Goal: Task Accomplishment & Management: Manage account settings

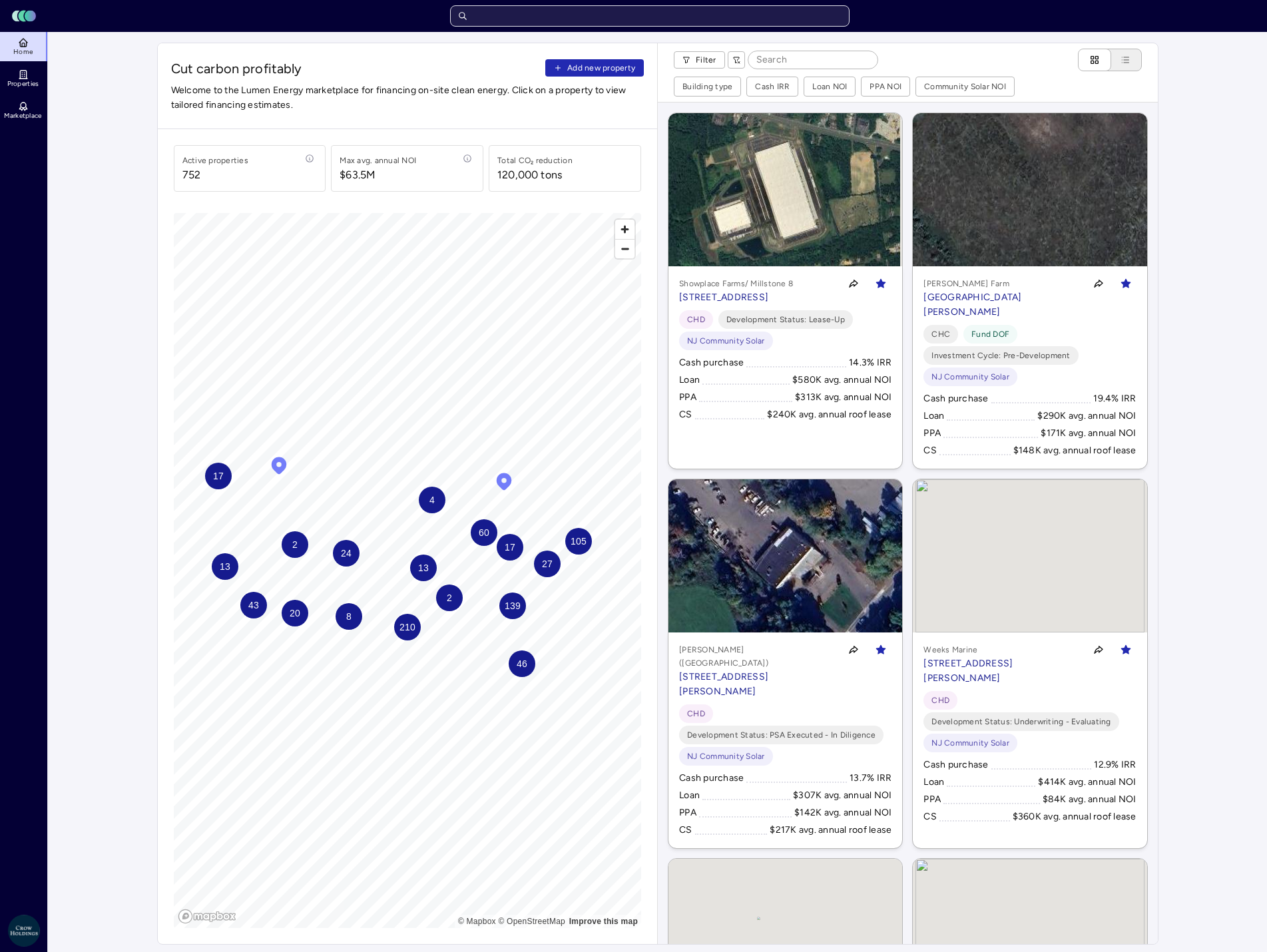
click at [577, 24] on input "text" at bounding box center [650, 16] width 400 height 22
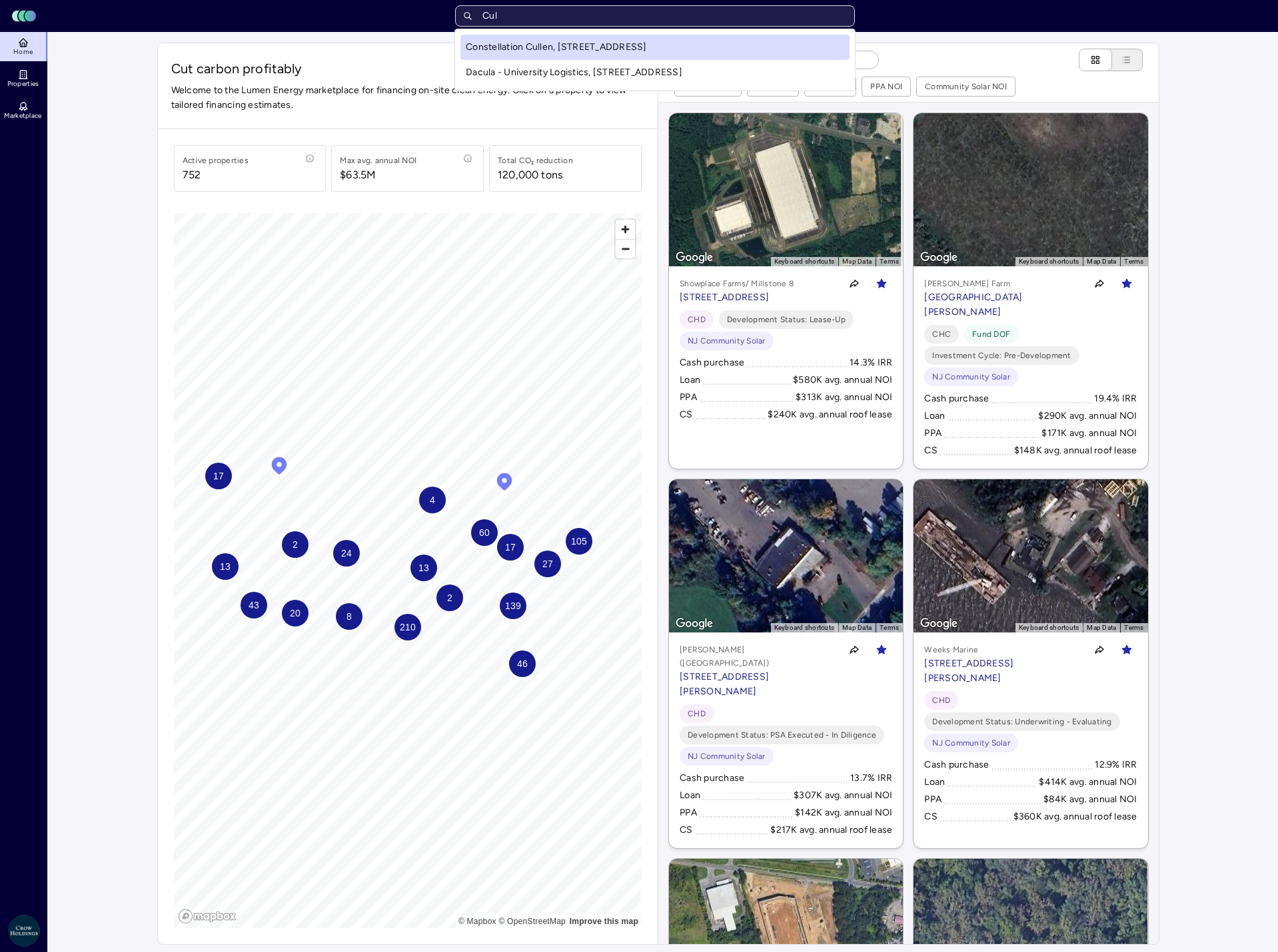
type input "Cull"
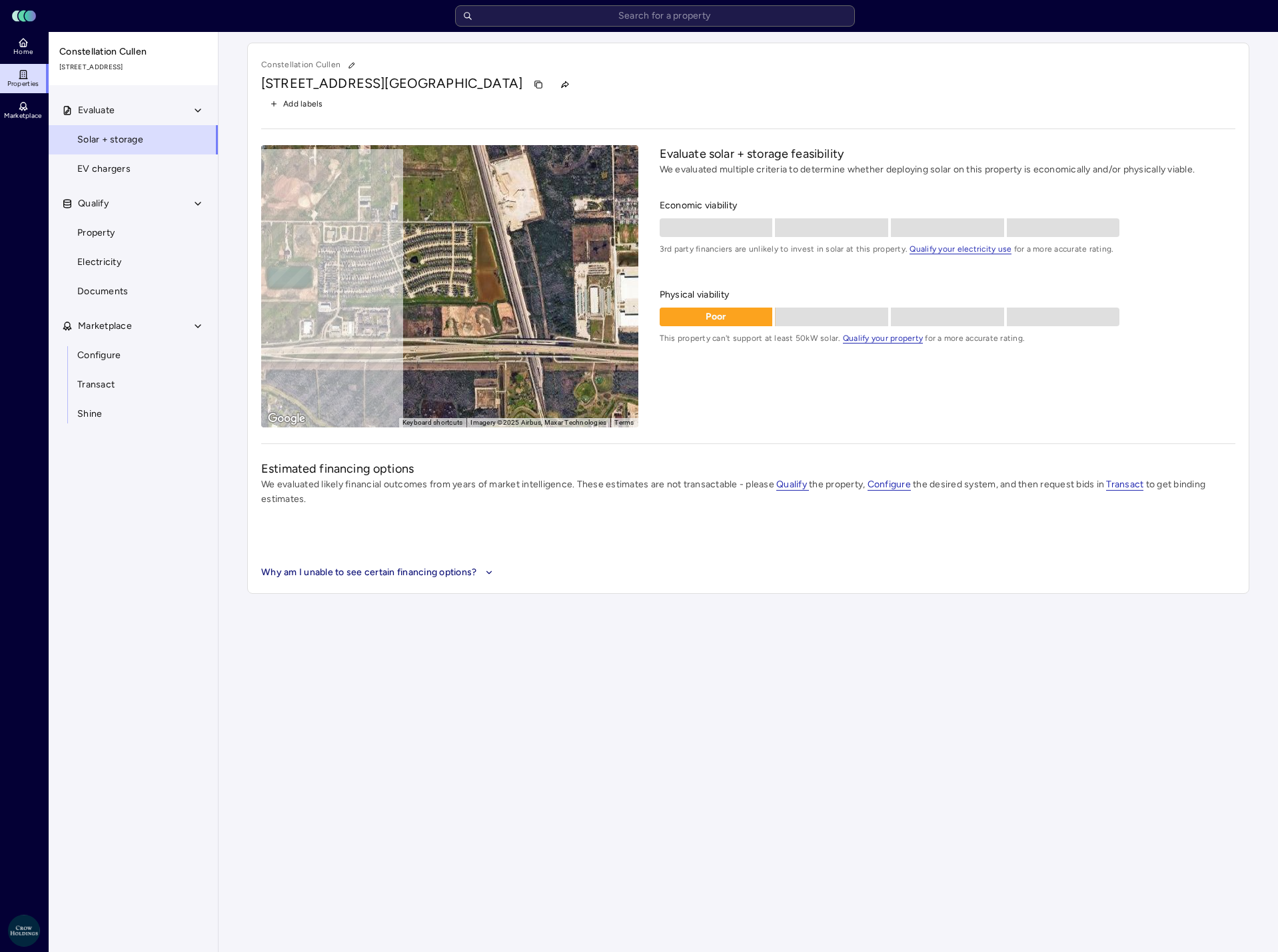
drag, startPoint x: 548, startPoint y: 341, endPoint x: 435, endPoint y: 326, distance: 114.0
click at [435, 326] on div "To activate drag with keyboard, press Alt + Enter. Once in keyboard drag state,…" at bounding box center [450, 286] width 377 height 283
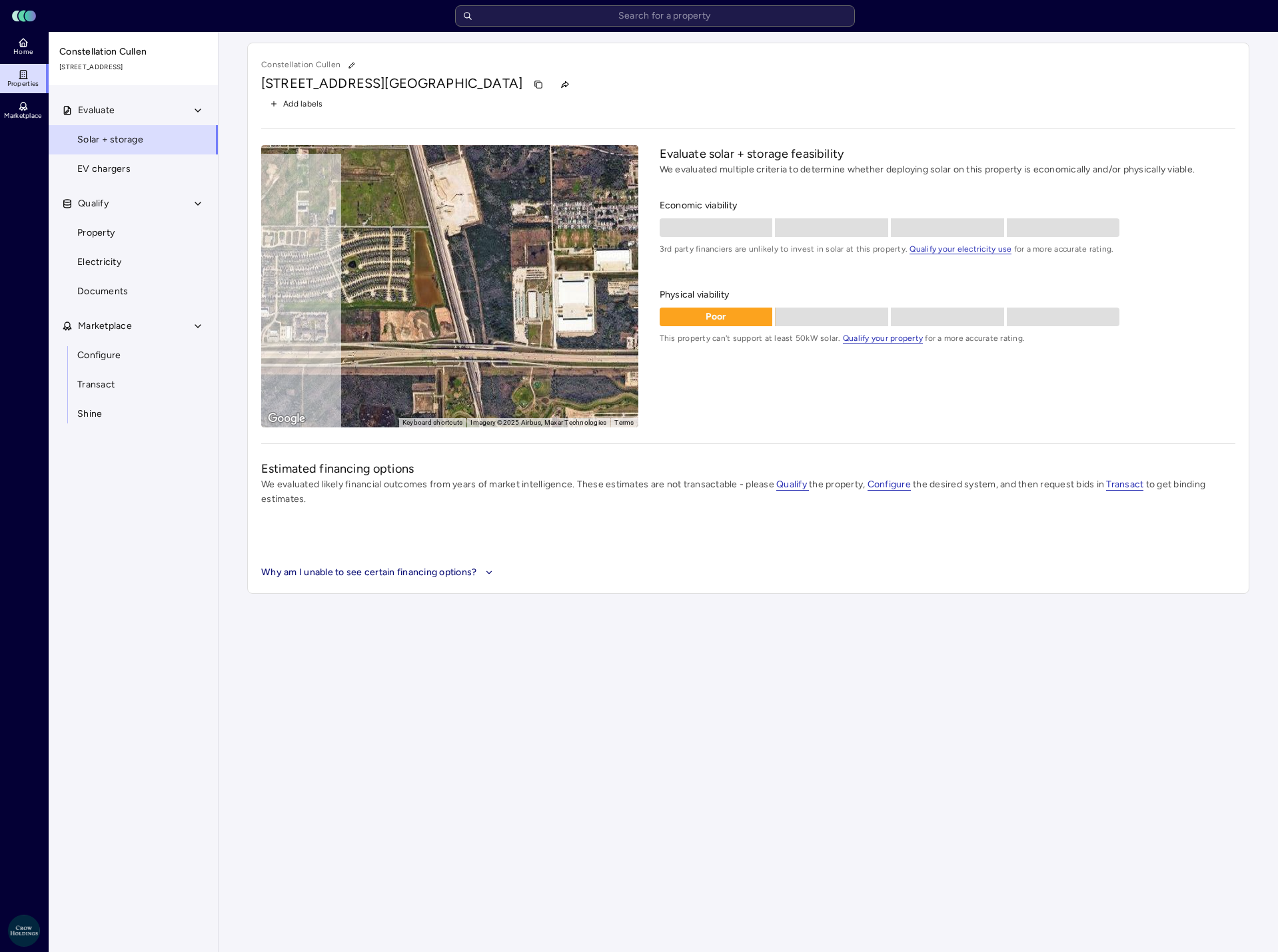
drag, startPoint x: 536, startPoint y: 297, endPoint x: 472, endPoint y: 302, distance: 64.2
click at [472, 302] on div "To activate drag with keyboard, press Alt + Enter. Once in keyboard drag state,…" at bounding box center [450, 286] width 377 height 283
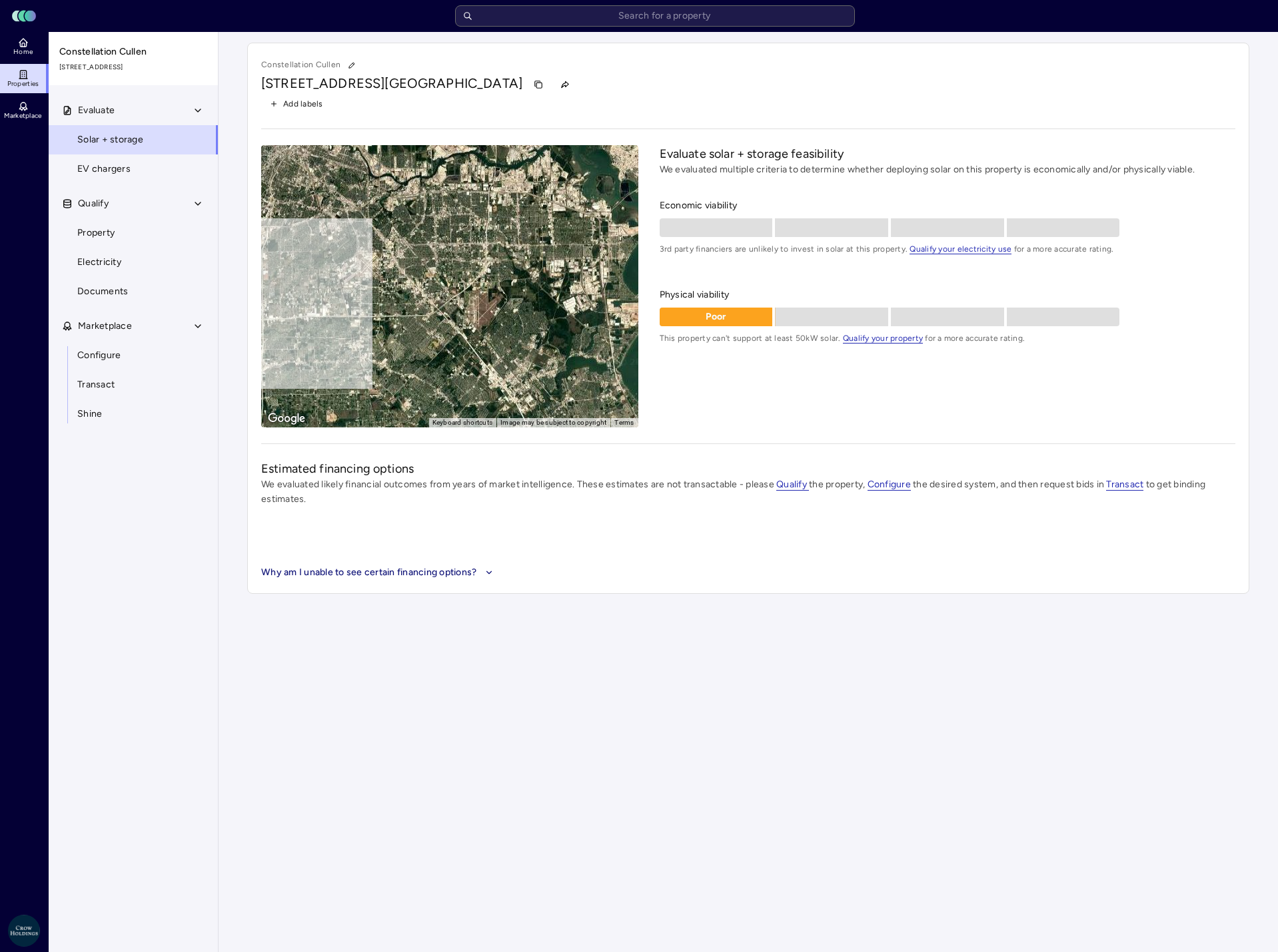
drag, startPoint x: 556, startPoint y: 294, endPoint x: 414, endPoint y: 321, distance: 144.5
click at [414, 321] on div "To activate drag with keyboard, press Alt + Enter. Once in keyboard drag state,…" at bounding box center [450, 286] width 377 height 283
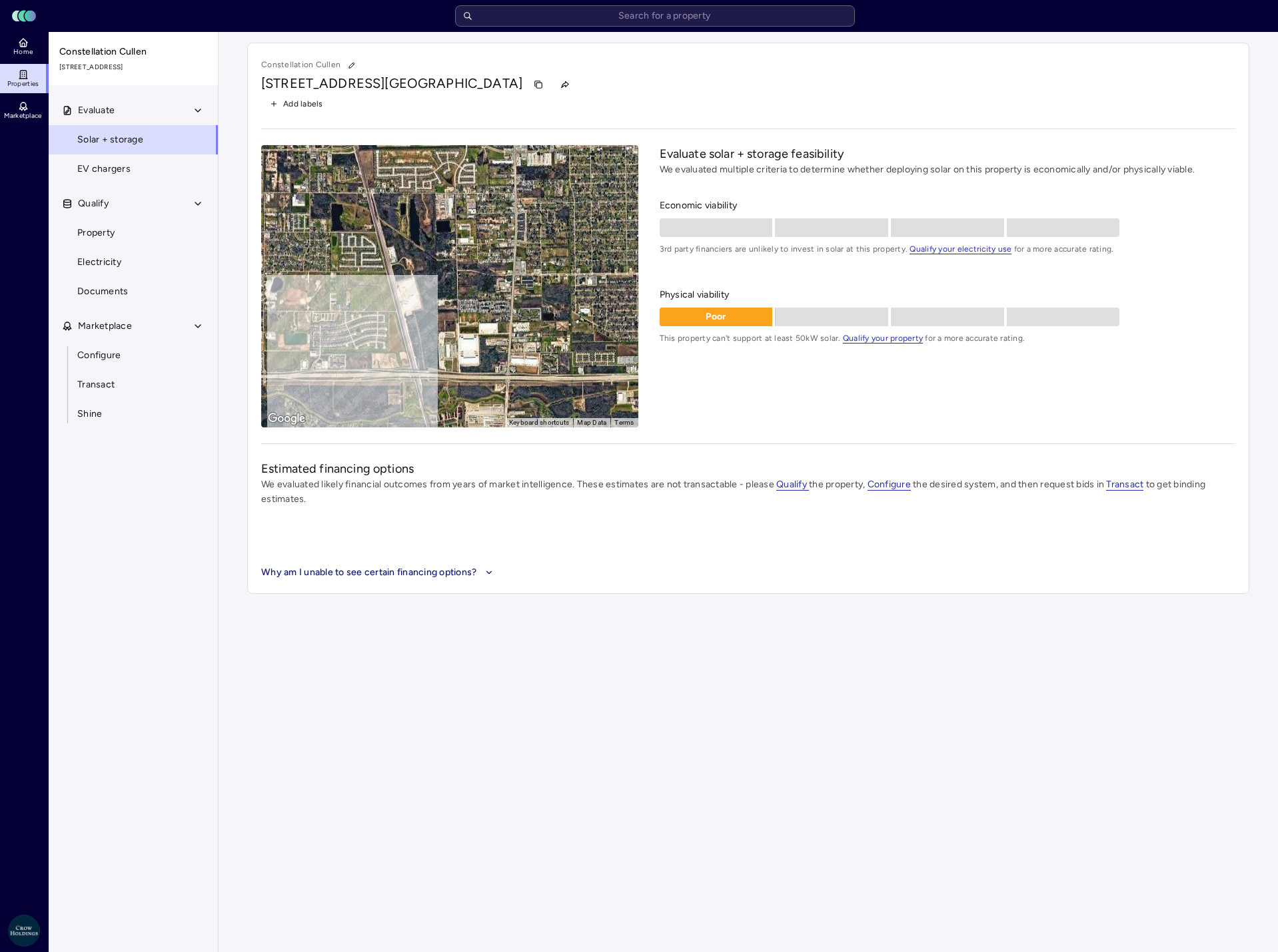
drag, startPoint x: 342, startPoint y: 297, endPoint x: 580, endPoint y: 299, distance: 238.0
click at [580, 299] on div "To activate drag with keyboard, press Alt + Enter. Once in keyboard drag state,…" at bounding box center [450, 286] width 377 height 283
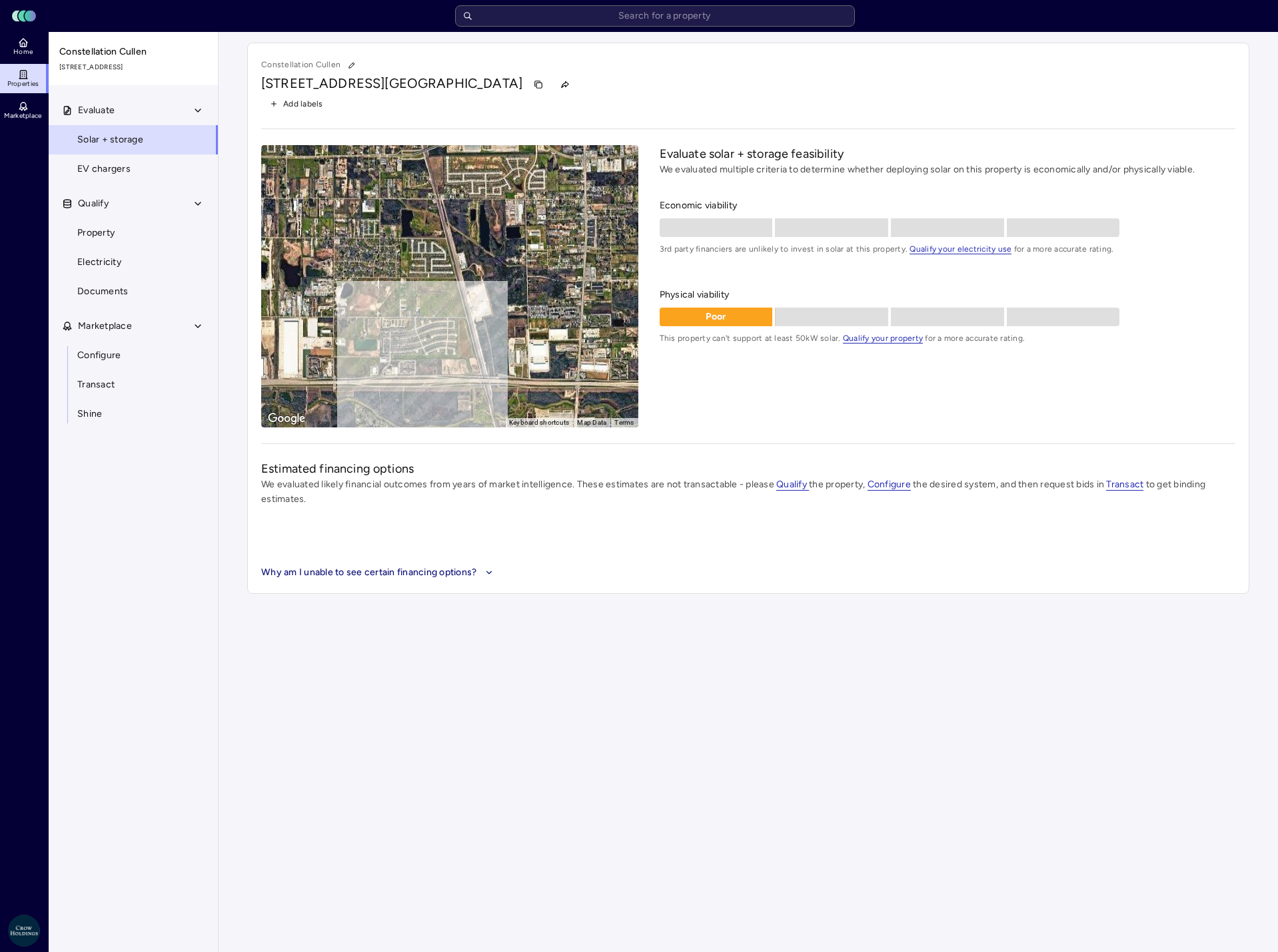
drag, startPoint x: 380, startPoint y: 317, endPoint x: 454, endPoint y: 322, distance: 74.2
click at [454, 322] on div "To activate drag with keyboard, press Alt + Enter. Once in keyboard drag state,…" at bounding box center [450, 286] width 377 height 283
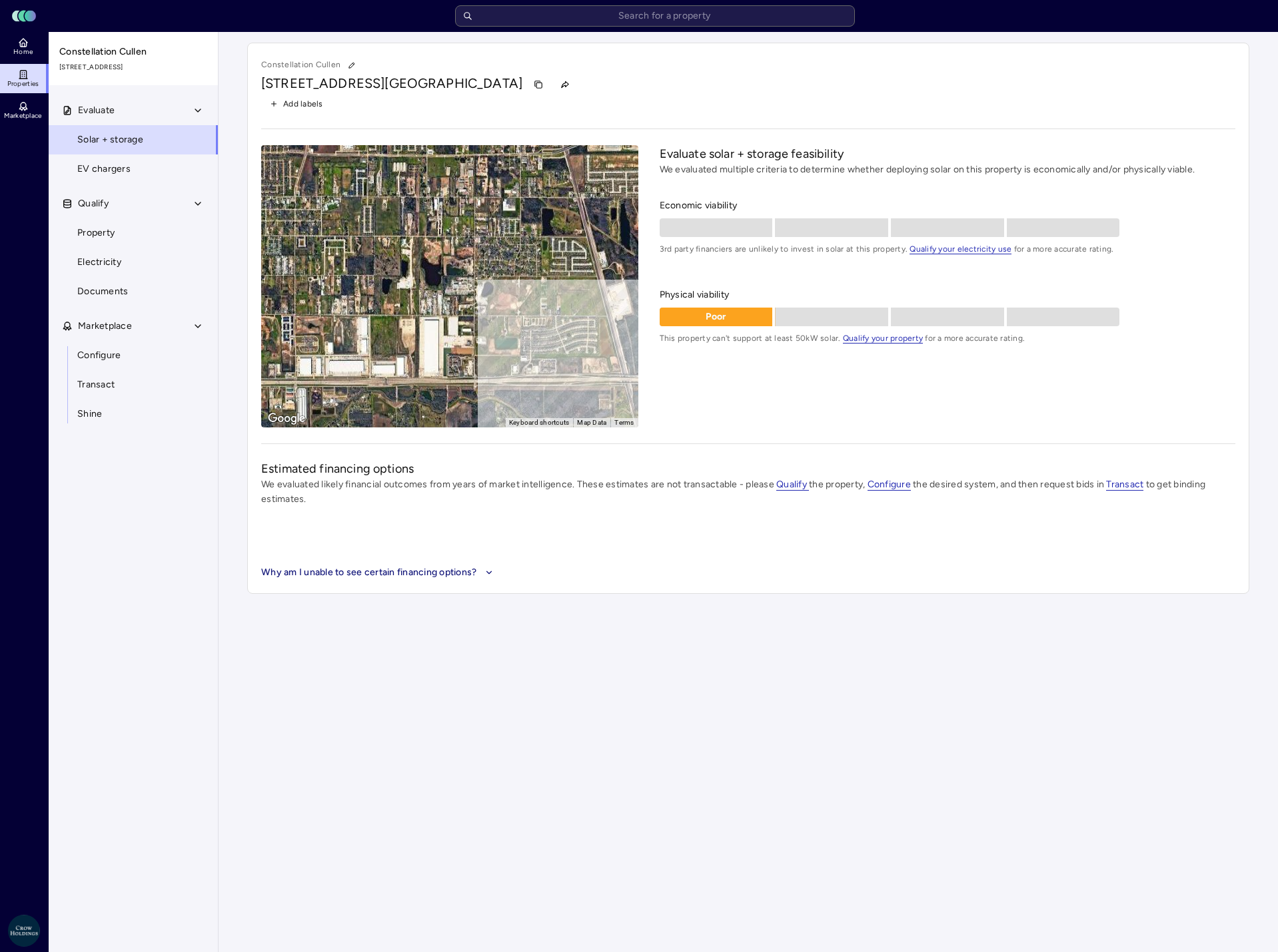
drag, startPoint x: 435, startPoint y: 301, endPoint x: 579, endPoint y: 321, distance: 145.4
click at [579, 321] on div "To activate drag with keyboard, press Alt + Enter. Once in keyboard drag state,…" at bounding box center [450, 286] width 377 height 283
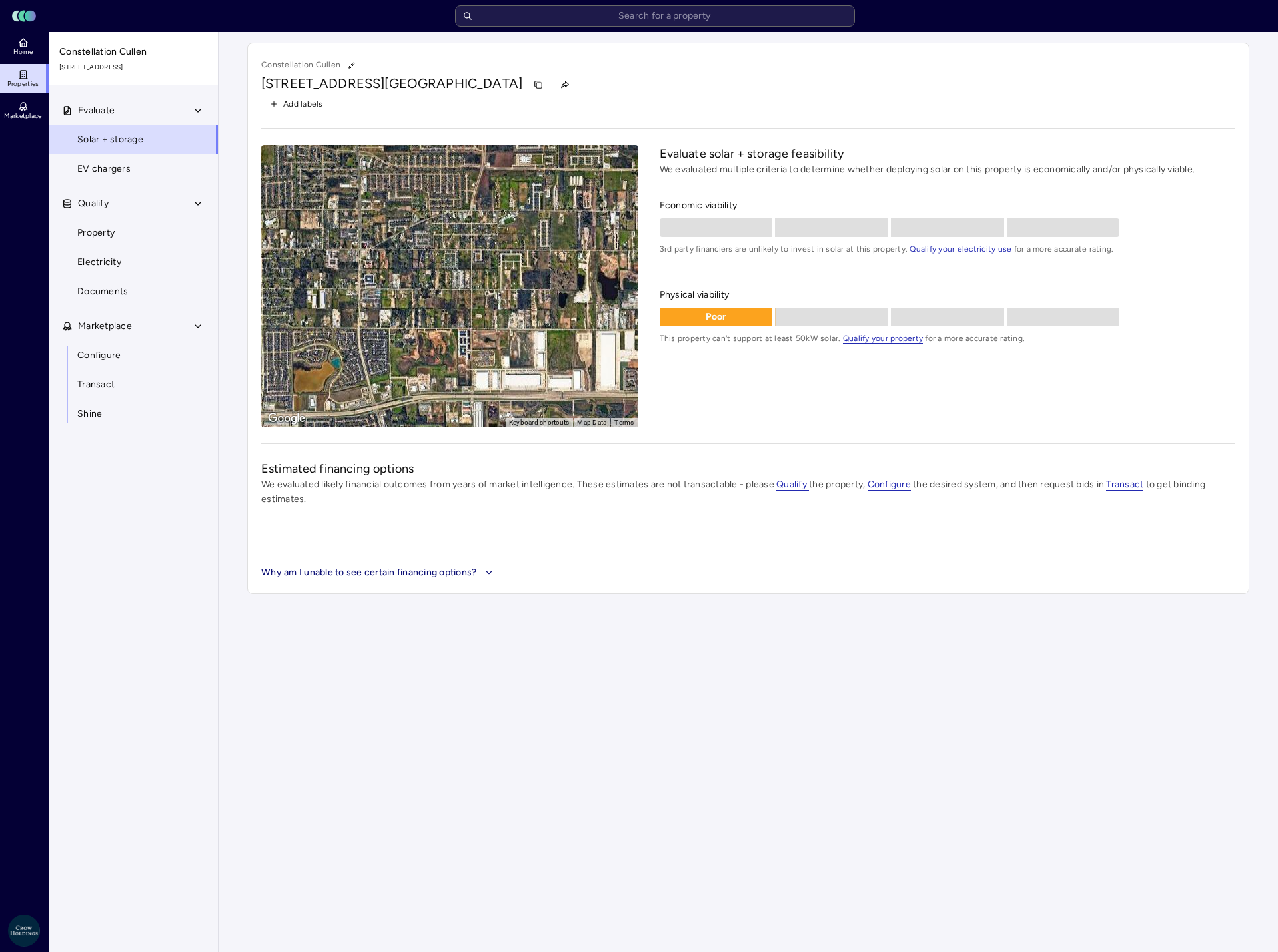
drag, startPoint x: 401, startPoint y: 297, endPoint x: 475, endPoint y: 306, distance: 74.5
click at [578, 311] on div "To activate drag with keyboard, press Alt + Enter. Once in keyboard drag state,…" at bounding box center [450, 286] width 377 height 283
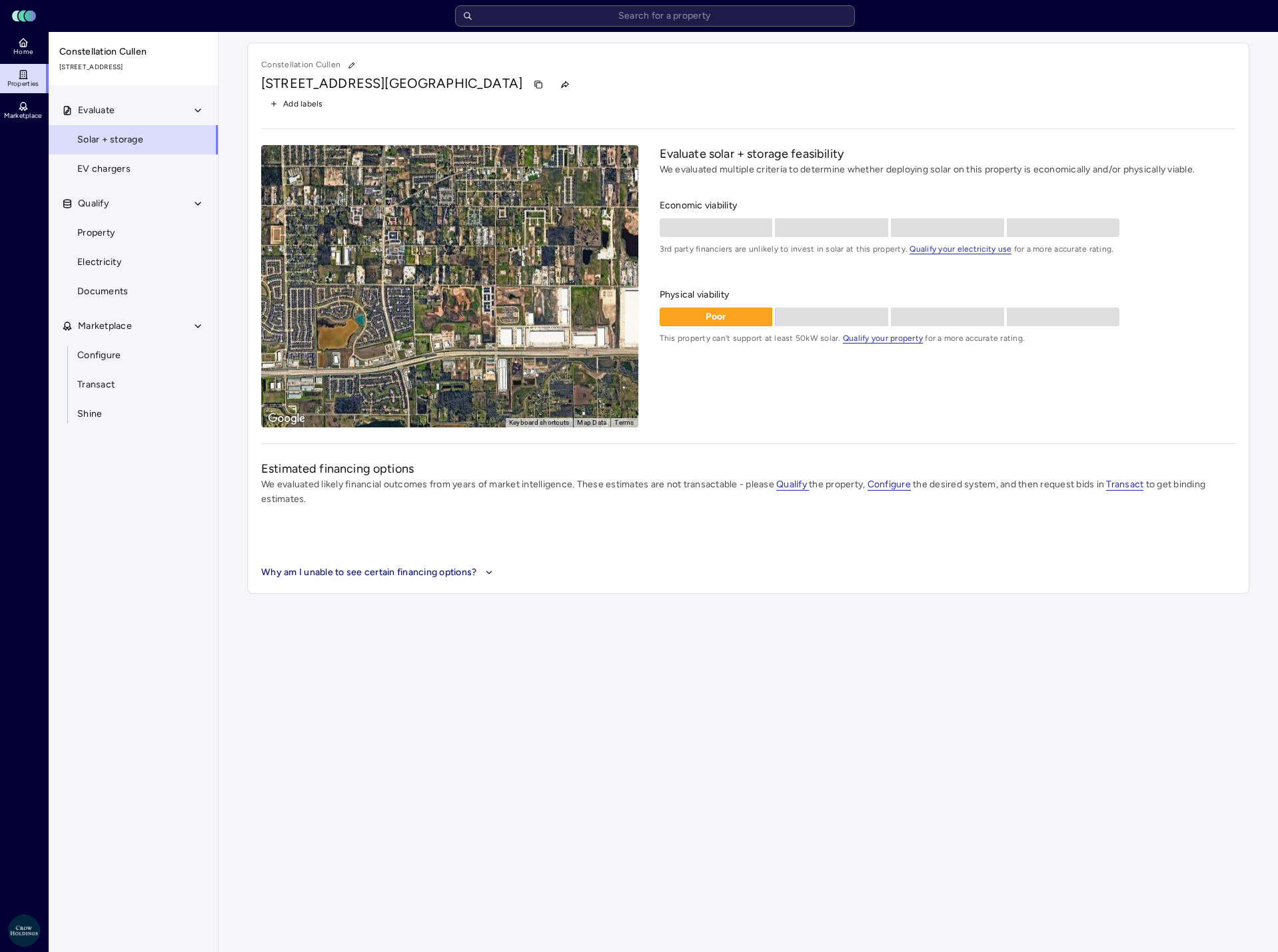
drag, startPoint x: 265, startPoint y: 290, endPoint x: 294, endPoint y: 247, distance: 51.9
click at [294, 247] on div "To activate drag with keyboard, press Alt + Enter. Once in keyboard drag state,…" at bounding box center [450, 286] width 377 height 283
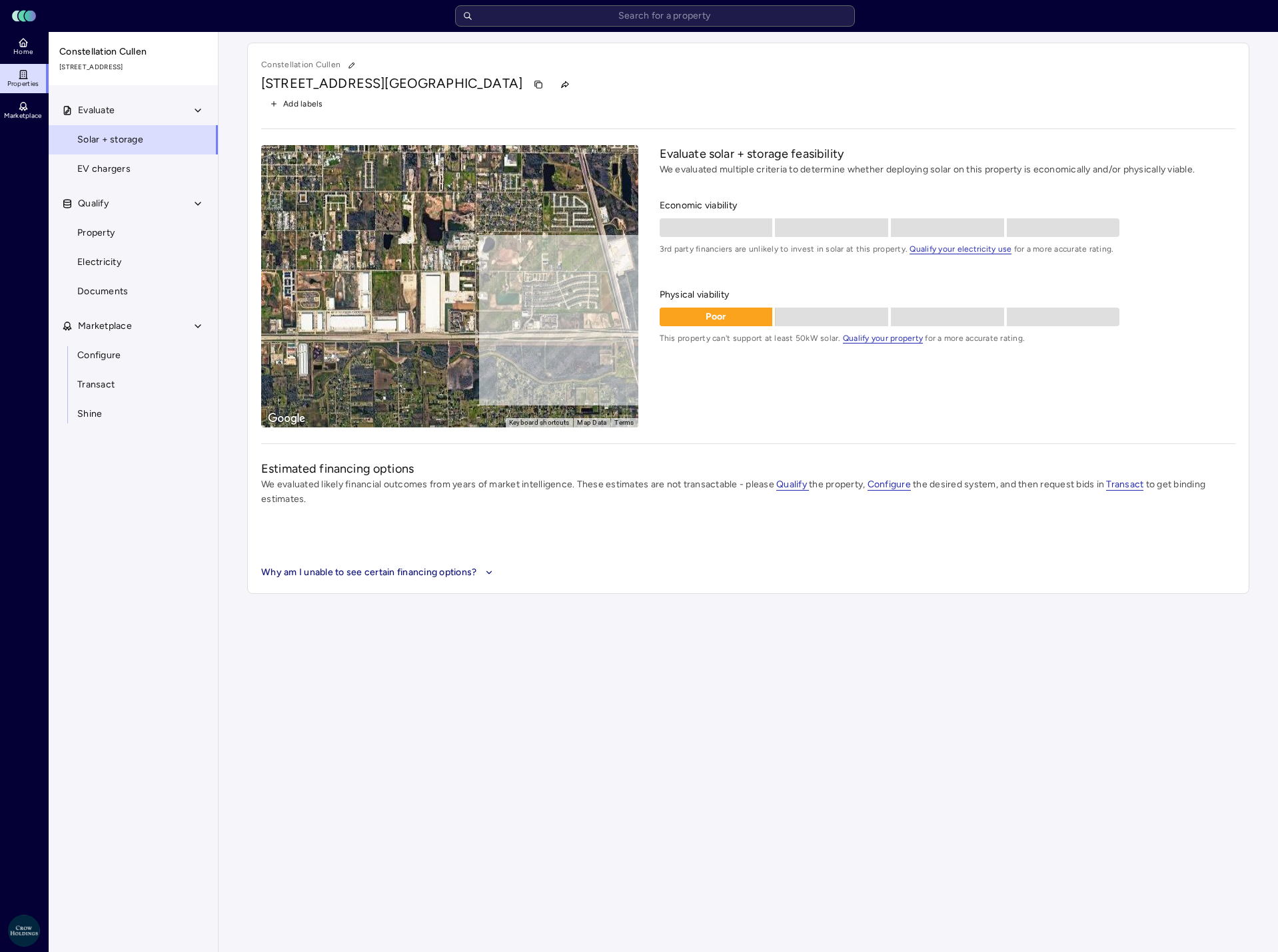
drag, startPoint x: 469, startPoint y: 277, endPoint x: 267, endPoint y: 262, distance: 202.6
click at [267, 262] on div "To activate drag with keyboard, press Alt + Enter. Once in keyboard drag state,…" at bounding box center [450, 286] width 377 height 283
click at [107, 235] on span "Property" at bounding box center [96, 232] width 37 height 15
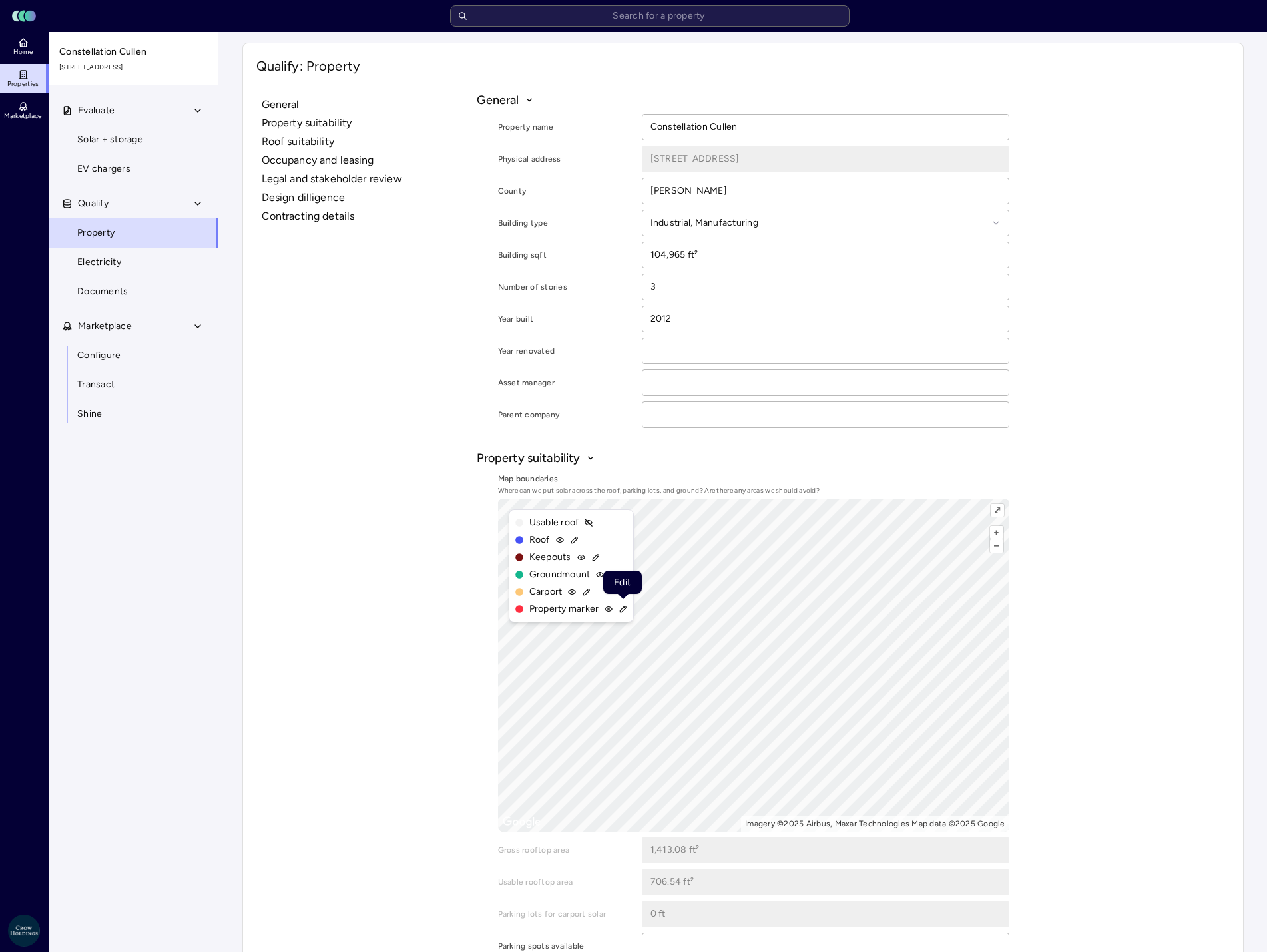
click at [621, 609] on icon at bounding box center [623, 610] width 9 height 9
click at [994, 548] on button "–" at bounding box center [996, 545] width 12 height 12
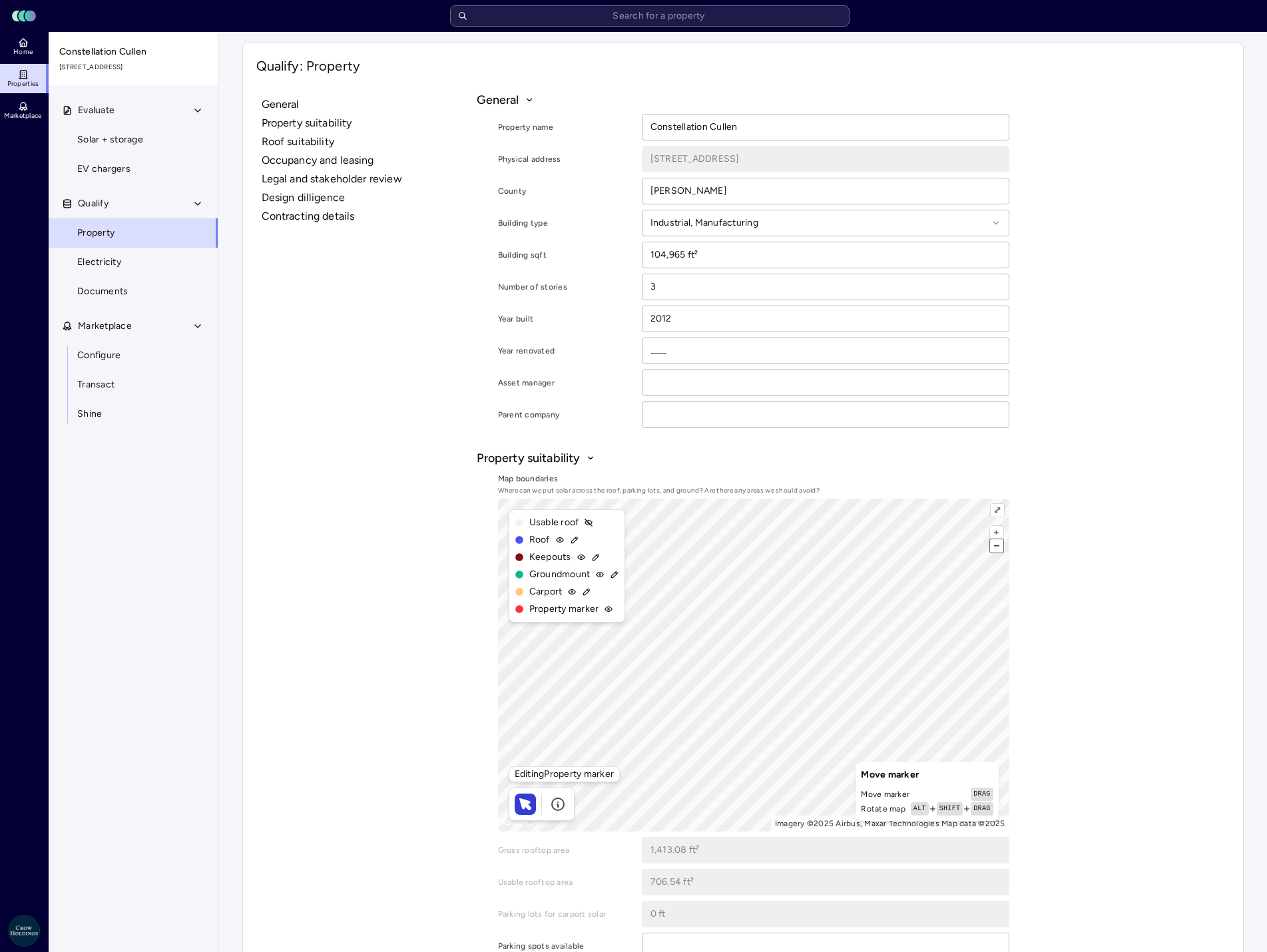
click at [994, 548] on button "–" at bounding box center [996, 545] width 12 height 12
click at [883, 816] on div "+ – ⇧ › Imagery ©2025 Airbus, Maxar Technologies Map data ©2025 ⤢ Editing Prope…" at bounding box center [754, 665] width 511 height 333
click at [996, 547] on button "–" at bounding box center [996, 545] width 12 height 12
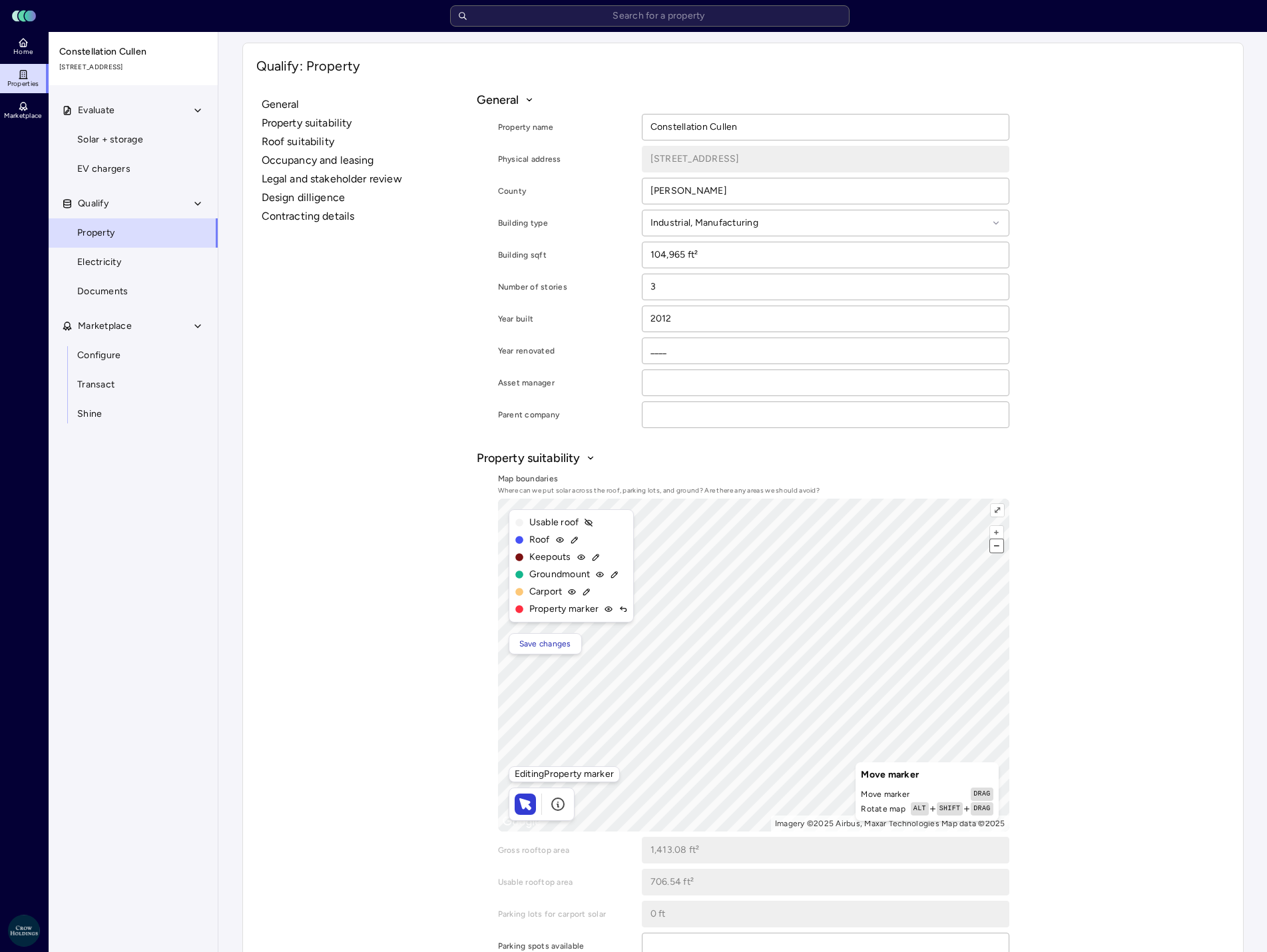
click at [996, 547] on button "–" at bounding box center [996, 545] width 12 height 12
drag, startPoint x: 684, startPoint y: 254, endPoint x: 625, endPoint y: 254, distance: 59.0
click at [625, 254] on div "Building sqft 104,965 ft²" at bounding box center [754, 255] width 511 height 26
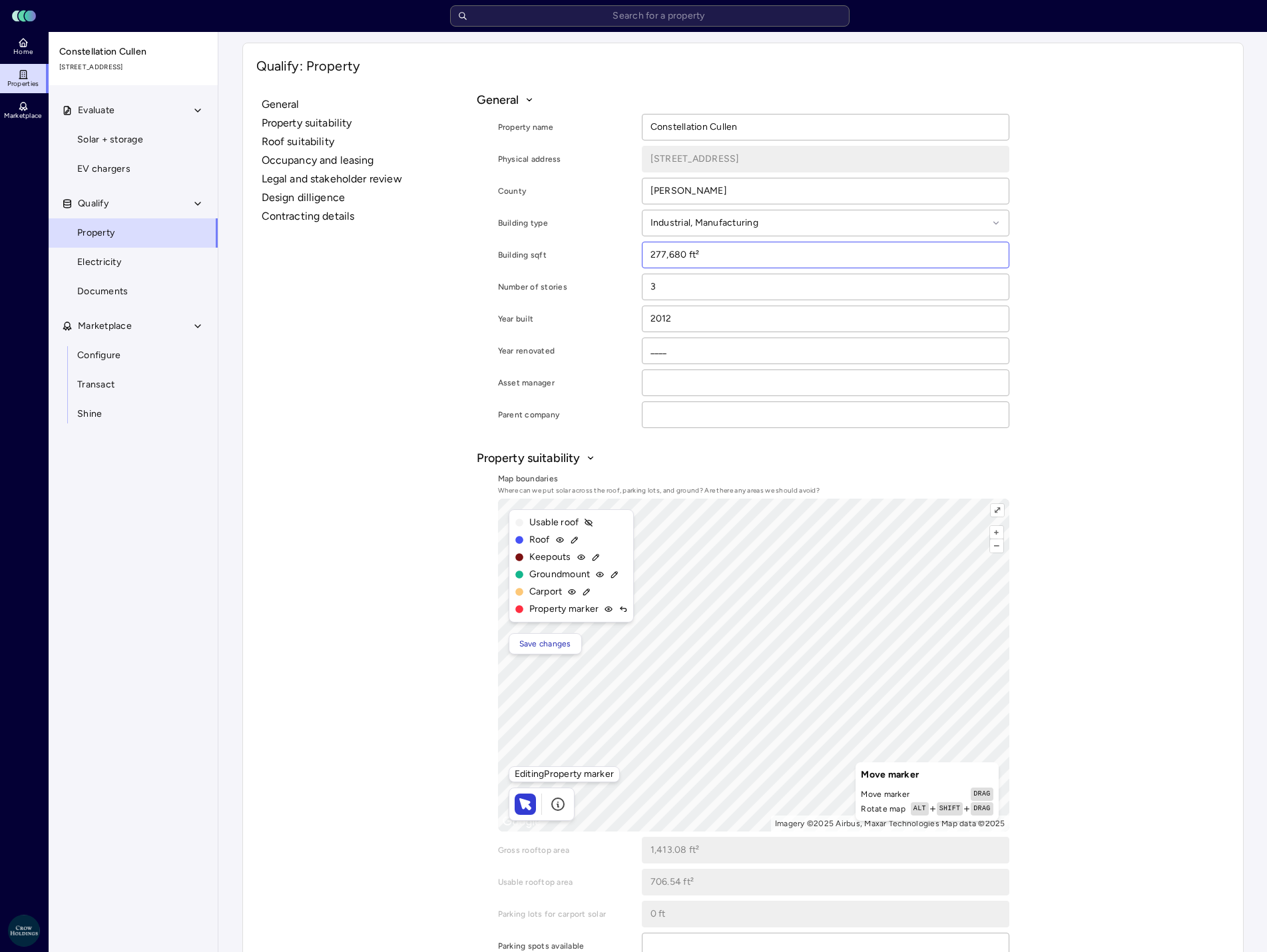
type input "277,680 ft²"
drag, startPoint x: 675, startPoint y: 284, endPoint x: 601, endPoint y: 284, distance: 74.0
click at [601, 284] on div "Number of stories 3" at bounding box center [754, 287] width 511 height 26
type input "1"
drag, startPoint x: 691, startPoint y: 322, endPoint x: 660, endPoint y: 320, distance: 31.1
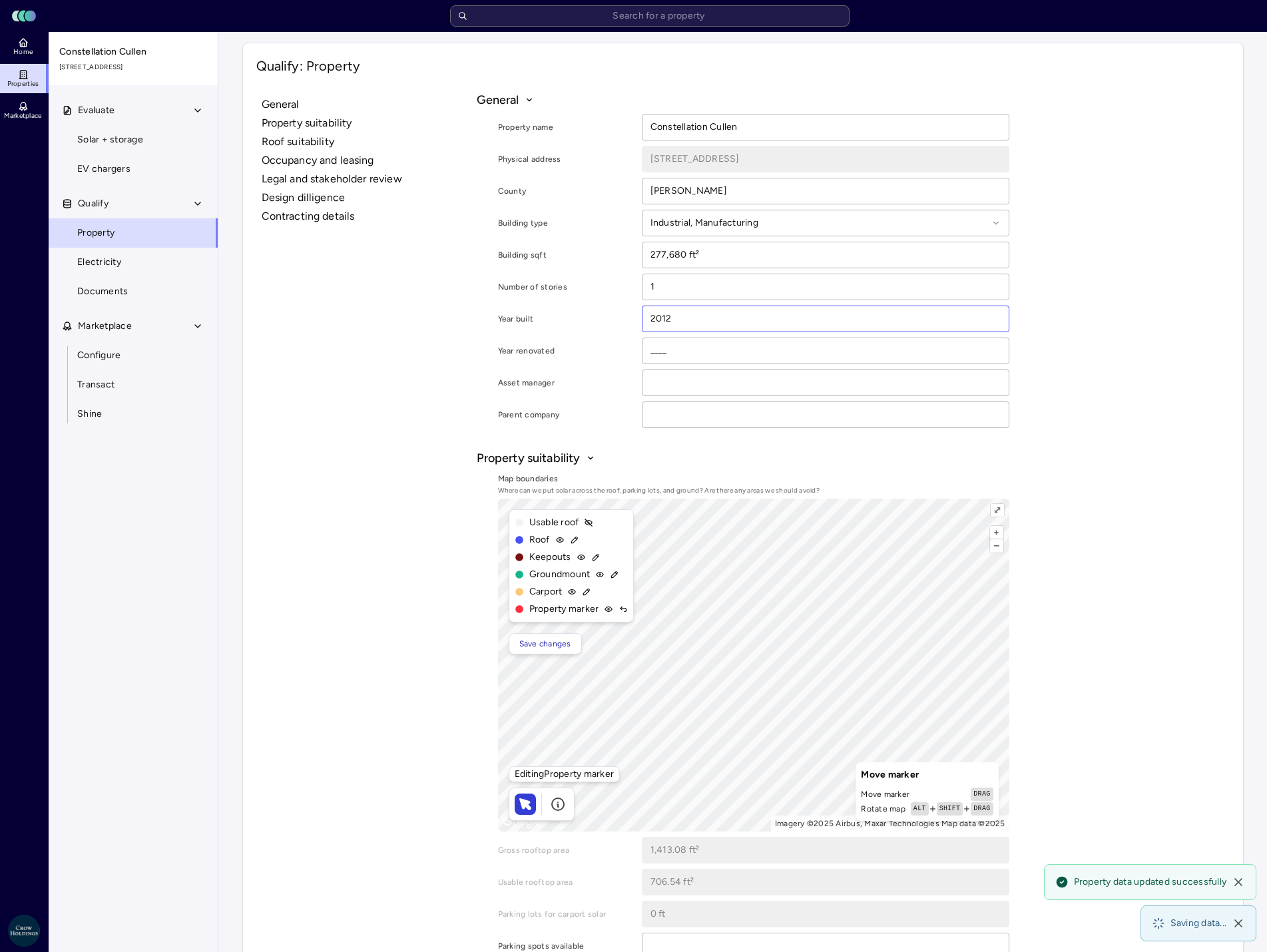
click at [660, 320] on input "2012" at bounding box center [826, 318] width 366 height 26
type input "2026"
click at [97, 139] on span "Solar + storage" at bounding box center [110, 139] width 66 height 15
